Goal: Task Accomplishment & Management: Complete application form

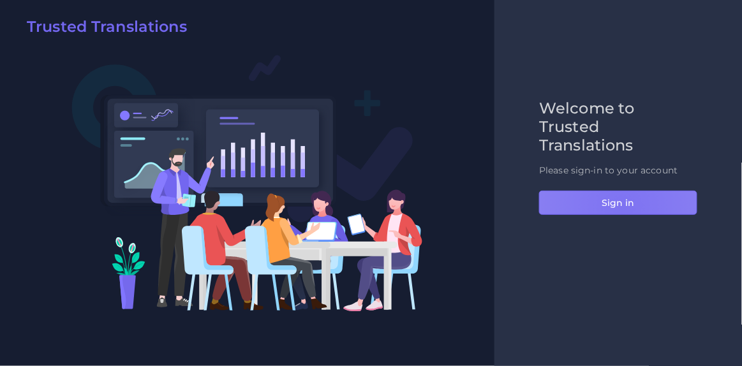
click at [623, 206] on button "Sign in" at bounding box center [618, 203] width 158 height 24
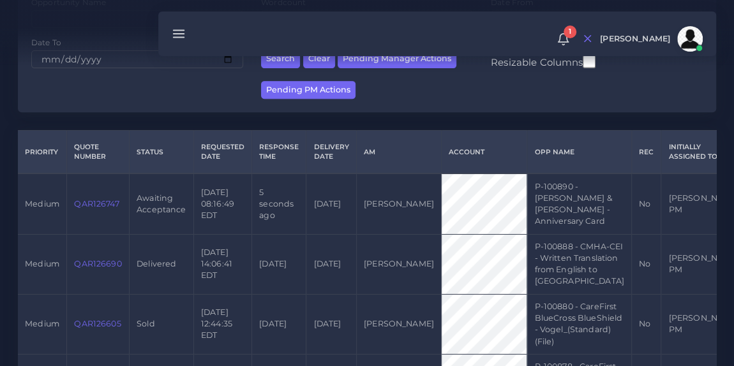
scroll to position [227, 0]
click at [98, 204] on link "QAR126747" at bounding box center [96, 204] width 45 height 10
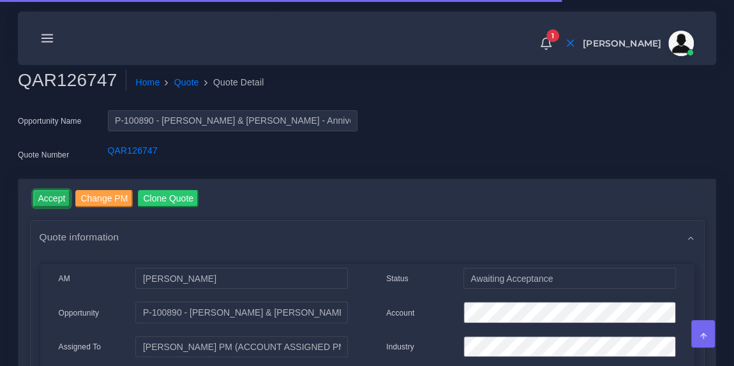
click at [54, 196] on input "Accept" at bounding box center [52, 198] width 38 height 17
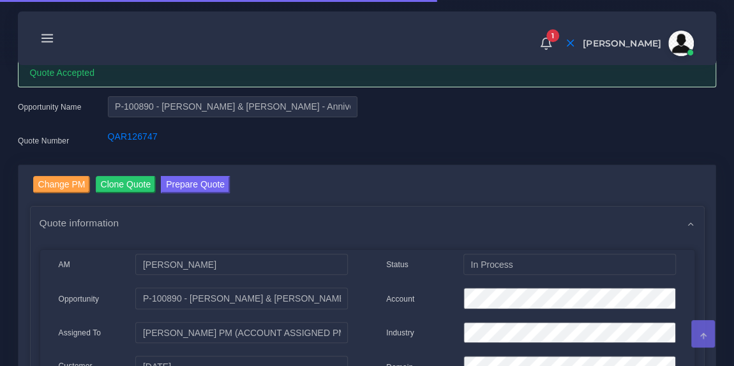
scroll to position [52, 0]
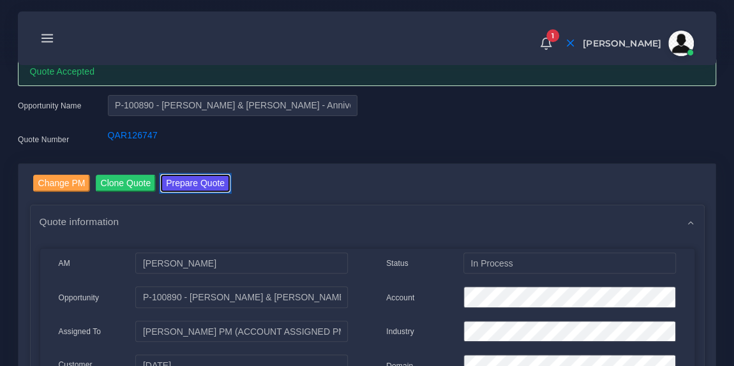
click at [213, 185] on button "Prepare Quote" at bounding box center [195, 183] width 69 height 17
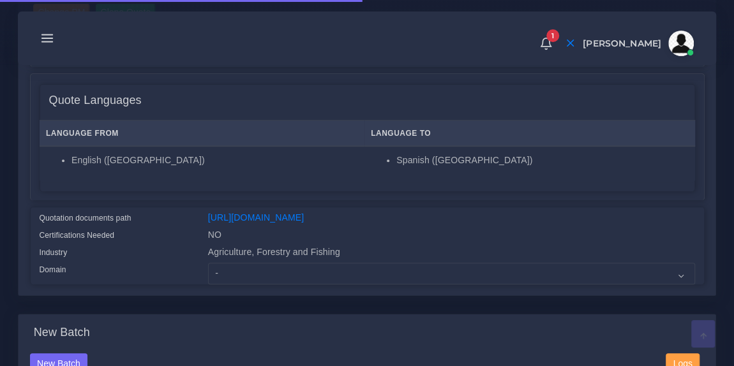
scroll to position [198, 0]
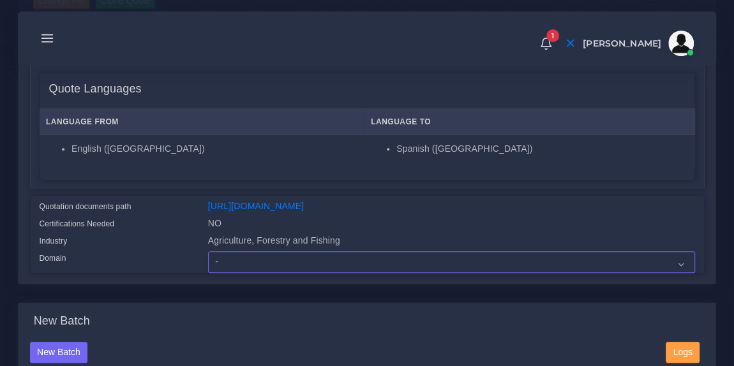
click at [297, 273] on select "- Advertising and Media Agriculture, Forestry and Fishing Architecture, Buildin…" at bounding box center [451, 263] width 487 height 22
select select "Agriculture, Forestry and Fishing"
click at [208, 259] on select "- Advertising and Media Agriculture, Forestry and Fishing Architecture, Buildin…" at bounding box center [451, 263] width 487 height 22
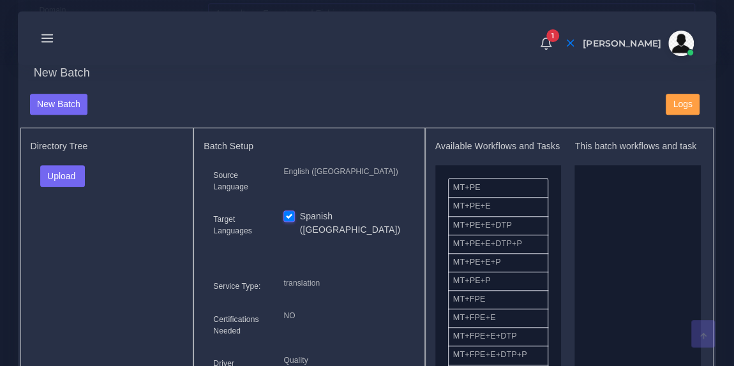
scroll to position [453, 0]
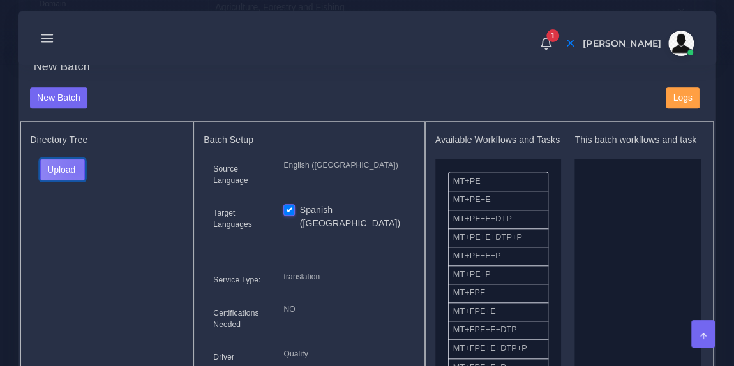
click at [76, 176] on button "Upload" at bounding box center [62, 170] width 45 height 22
click at [73, 225] on label "Files" at bounding box center [85, 217] width 88 height 16
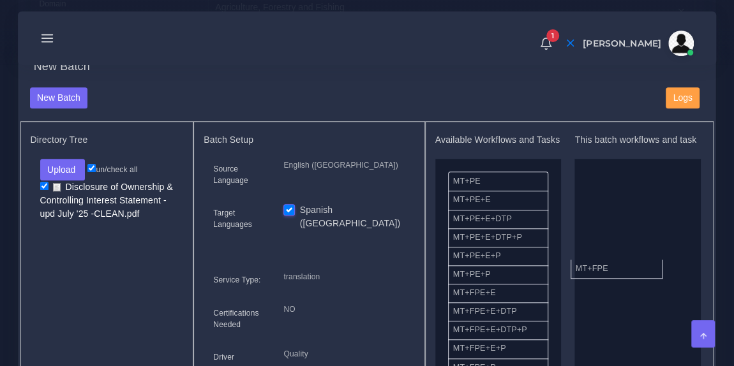
drag, startPoint x: 514, startPoint y: 305, endPoint x: 636, endPoint y: 271, distance: 127.0
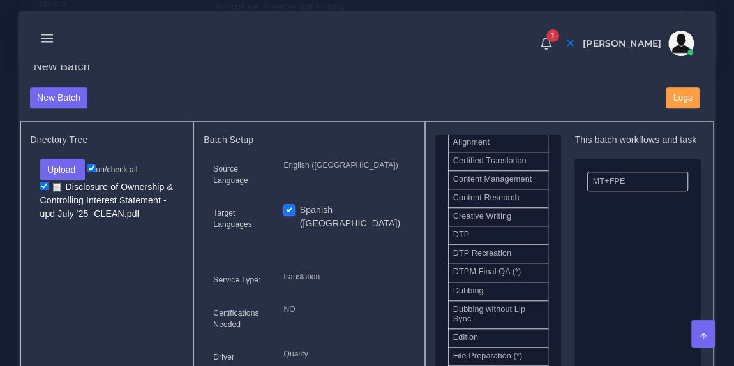
scroll to position [375, 0]
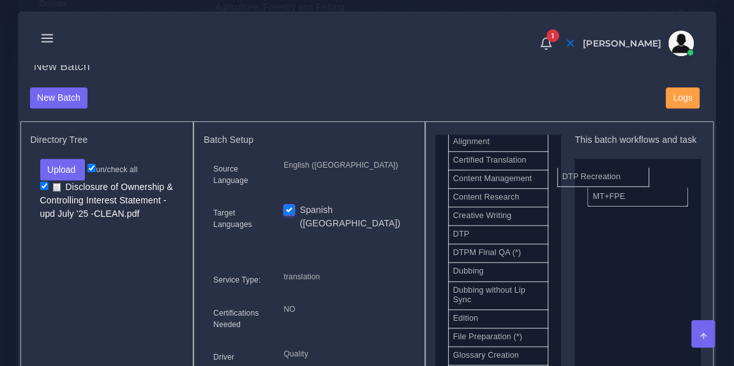
drag, startPoint x: 513, startPoint y: 260, endPoint x: 624, endPoint y: 178, distance: 138.3
drag, startPoint x: 519, startPoint y: 245, endPoint x: 632, endPoint y: 250, distance: 113.1
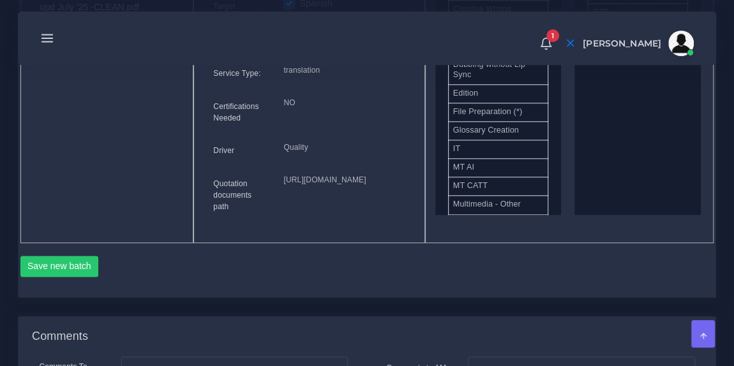
scroll to position [684, 0]
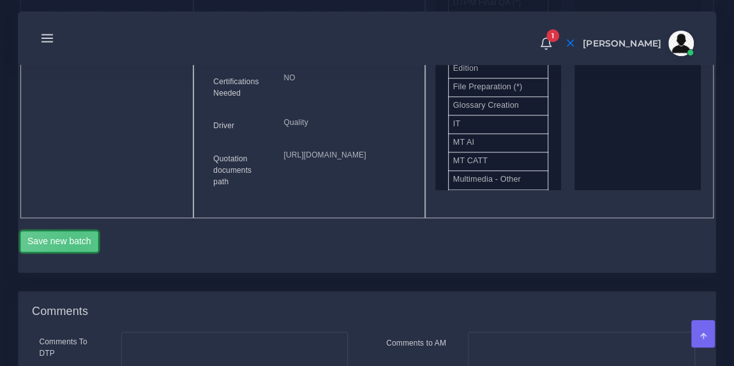
click at [75, 253] on button "Save new batch" at bounding box center [59, 242] width 79 height 22
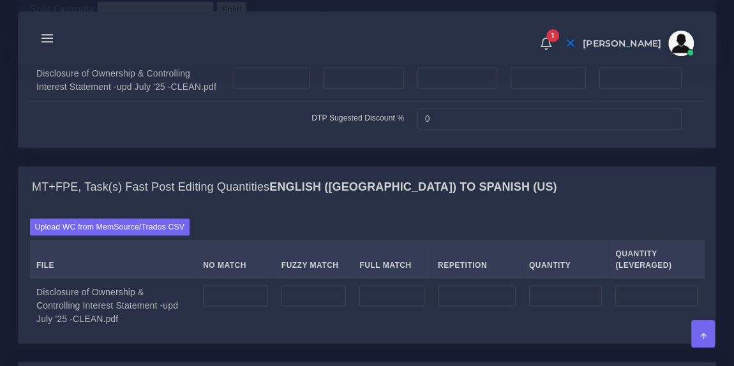
scroll to position [1059, 0]
click at [275, 89] on input "number" at bounding box center [272, 78] width 76 height 22
type input "1"
click at [343, 89] on input "number" at bounding box center [363, 78] width 81 height 22
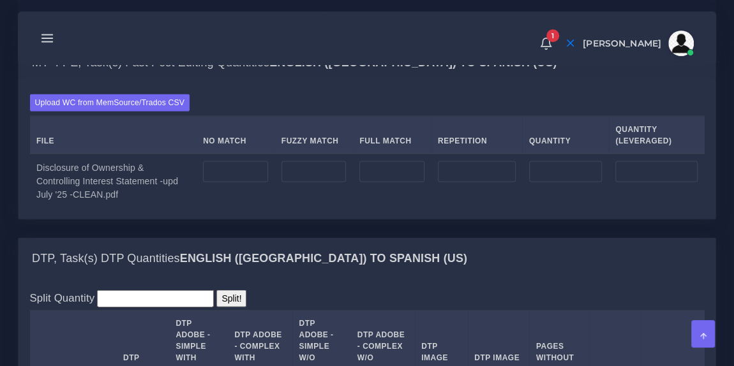
scroll to position [1188, 0]
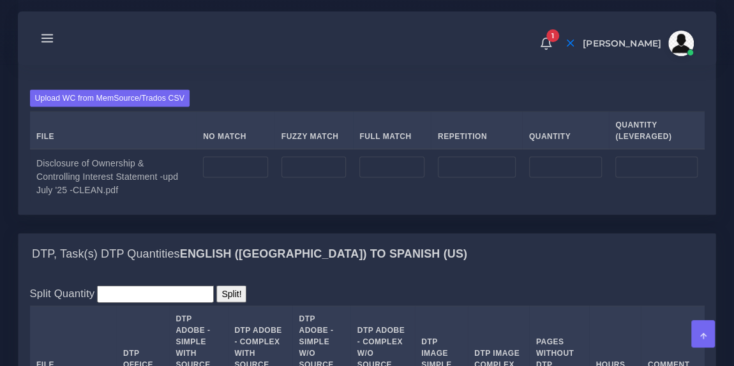
type input "1"
click at [232, 178] on input "number" at bounding box center [235, 167] width 65 height 22
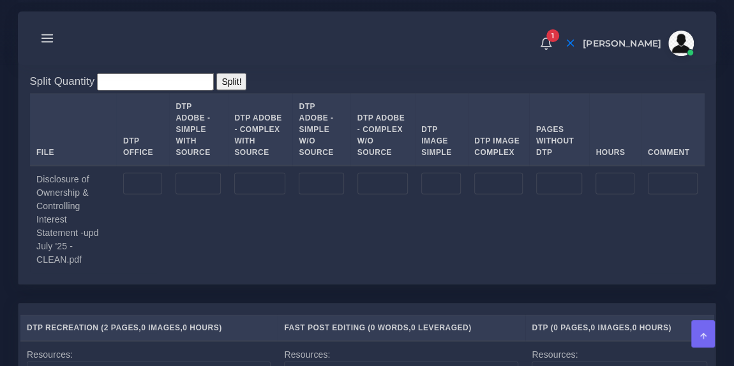
scroll to position [1401, 0]
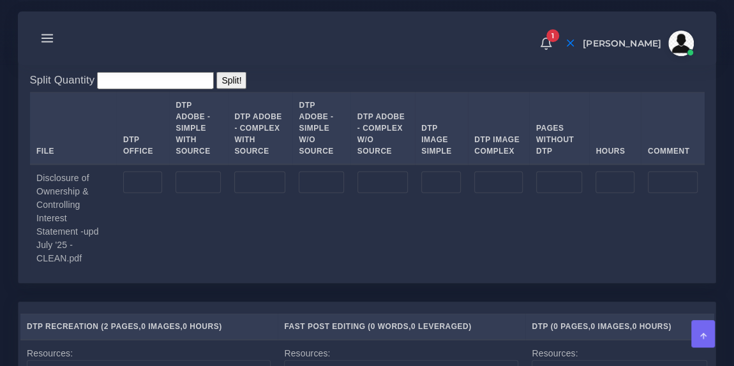
type input "100"
click at [193, 193] on input "number" at bounding box center [198, 183] width 45 height 22
type input "1"
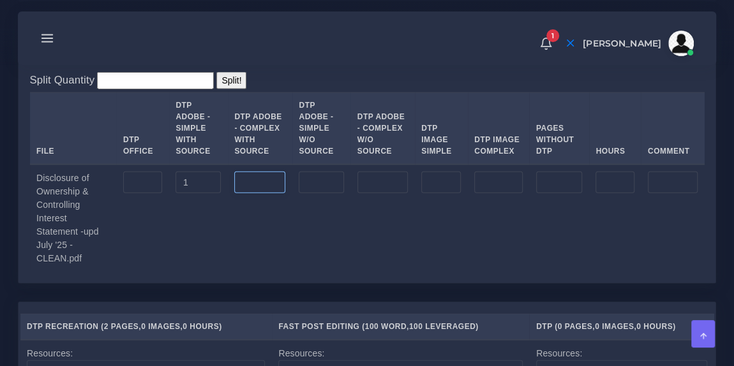
click at [252, 193] on input "number" at bounding box center [259, 183] width 51 height 22
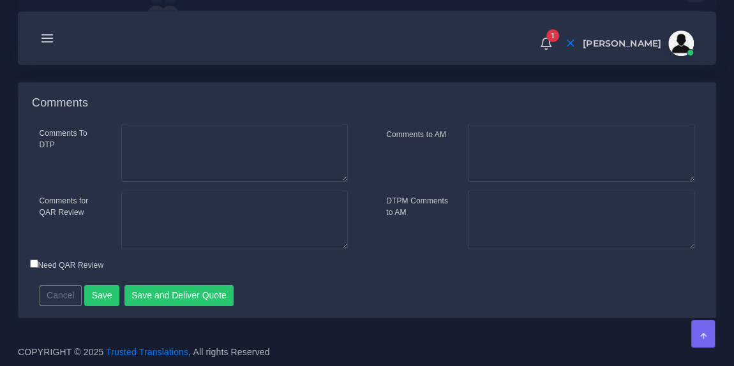
scroll to position [2078, 0]
type input "1"
click at [145, 305] on button "Save and Deliver Quote" at bounding box center [179, 296] width 110 height 22
